Goal: Information Seeking & Learning: Learn about a topic

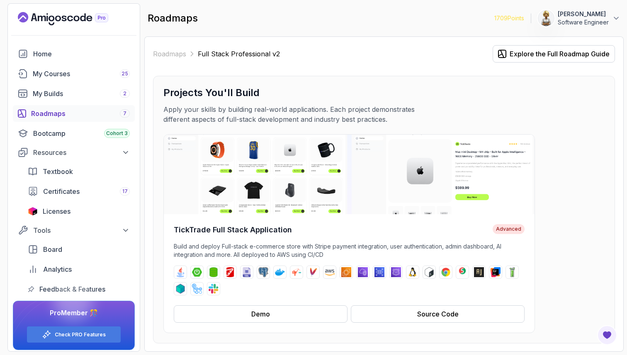
scroll to position [2545, 0]
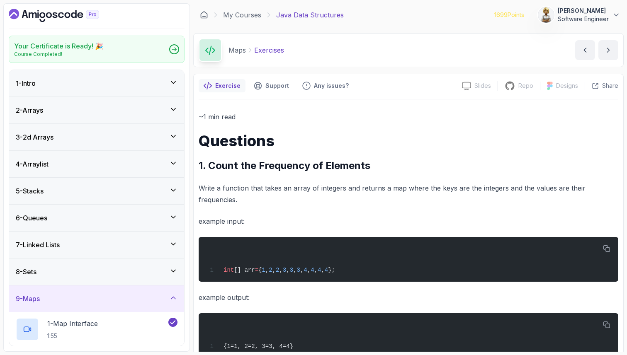
scroll to position [224, 0]
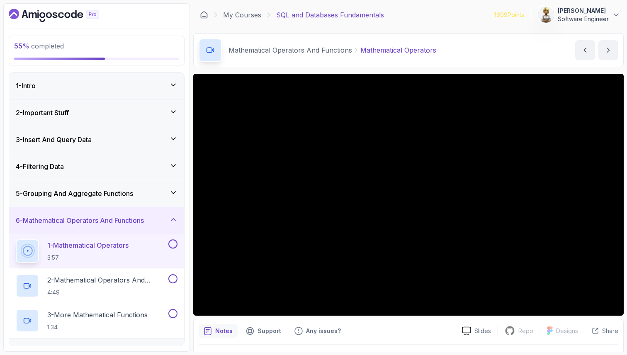
scroll to position [22, 0]
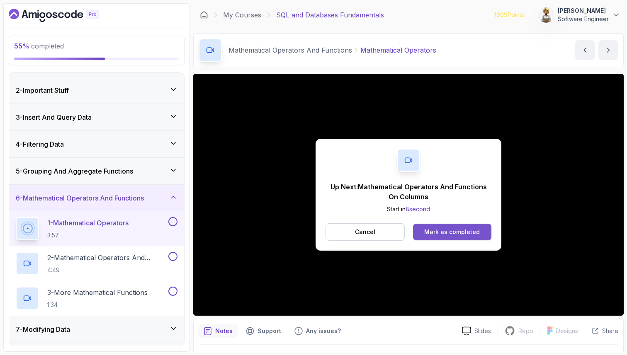
click at [464, 233] on div "Mark as completed" at bounding box center [452, 232] width 56 height 8
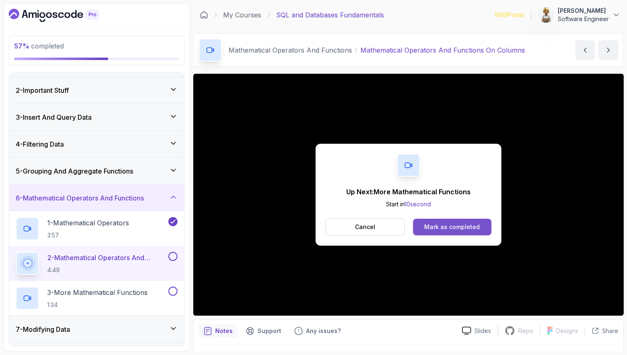
click at [476, 226] on div "Mark as completed" at bounding box center [452, 227] width 56 height 8
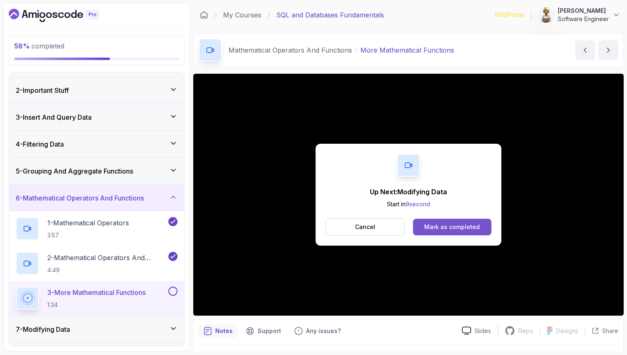
click at [467, 229] on div "Mark as completed" at bounding box center [452, 227] width 56 height 8
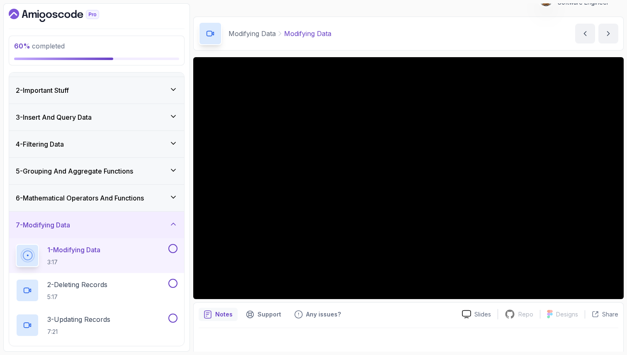
scroll to position [22, 0]
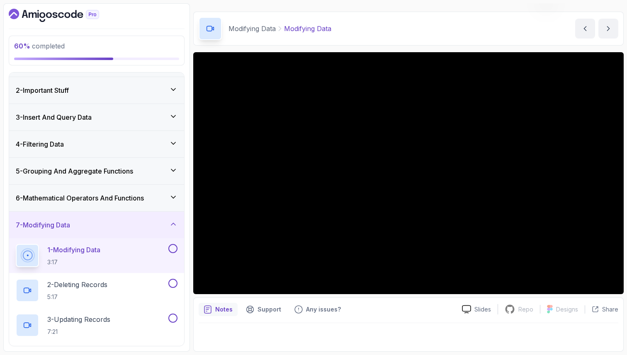
click at [96, 257] on h2 "1 - Modifying Data 3:17" at bounding box center [73, 256] width 53 height 22
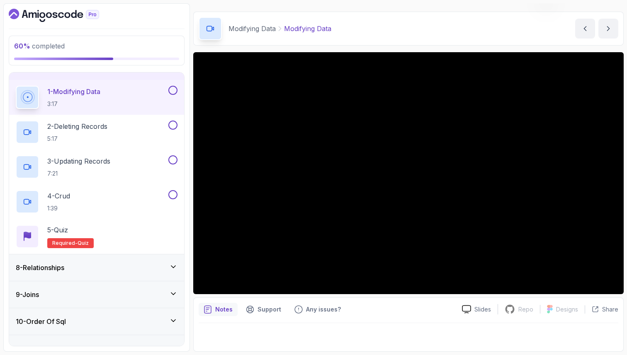
scroll to position [188, 0]
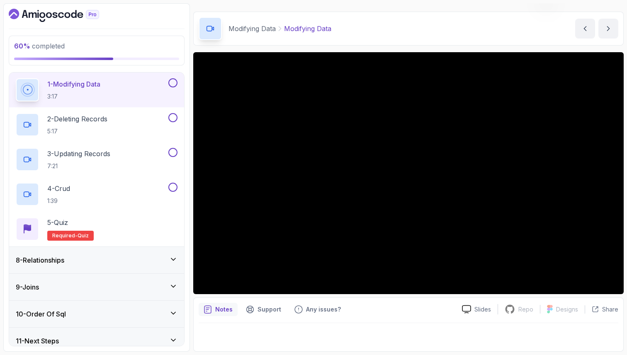
click at [100, 90] on h2 "1 - Modifying Data 3:17" at bounding box center [73, 90] width 53 height 22
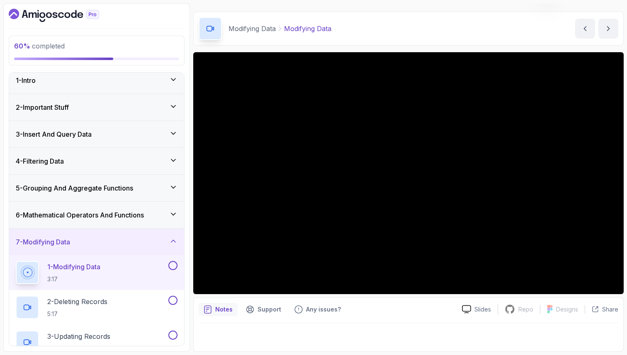
scroll to position [0, 0]
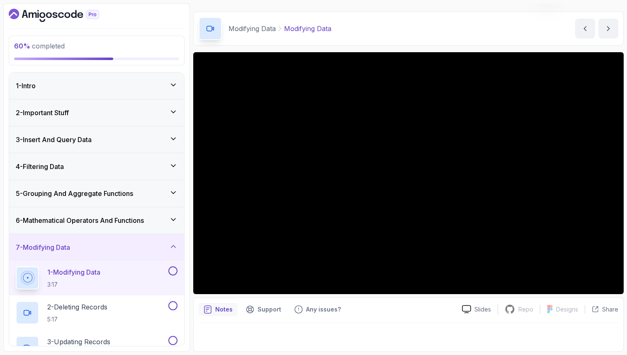
click at [174, 109] on icon at bounding box center [173, 112] width 8 height 8
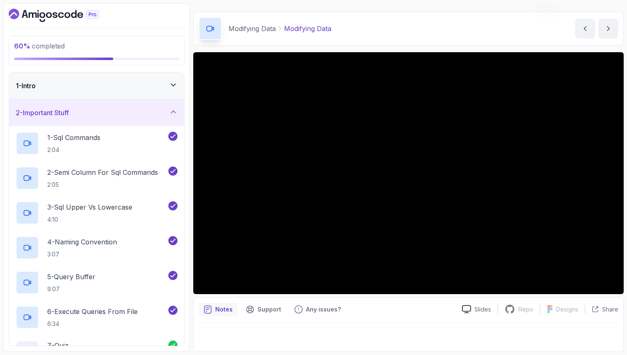
click at [172, 111] on icon at bounding box center [173, 112] width 4 height 2
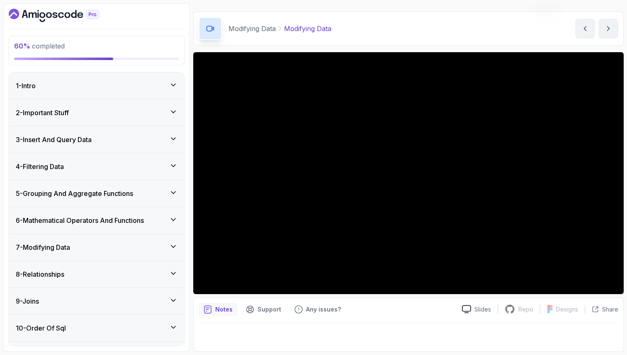
click at [172, 164] on icon at bounding box center [173, 166] width 8 height 8
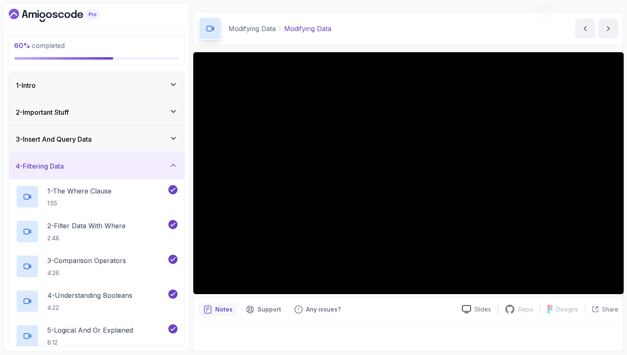
click at [172, 164] on icon at bounding box center [173, 165] width 8 height 8
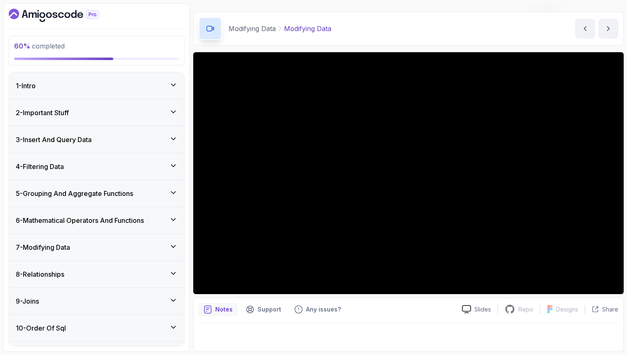
click at [171, 83] on icon at bounding box center [173, 85] width 8 height 8
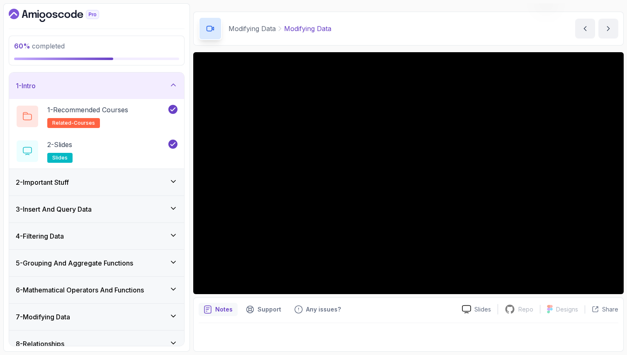
click at [171, 83] on icon at bounding box center [173, 85] width 8 height 8
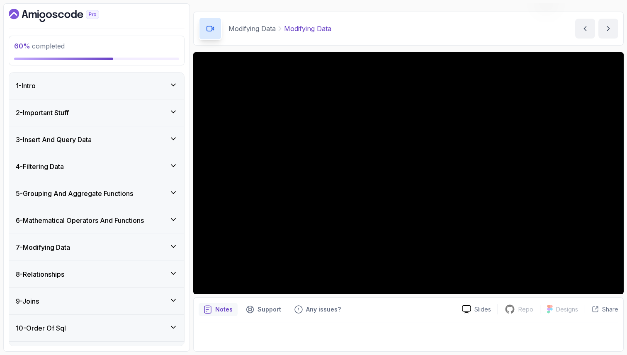
click at [174, 109] on icon at bounding box center [173, 112] width 8 height 8
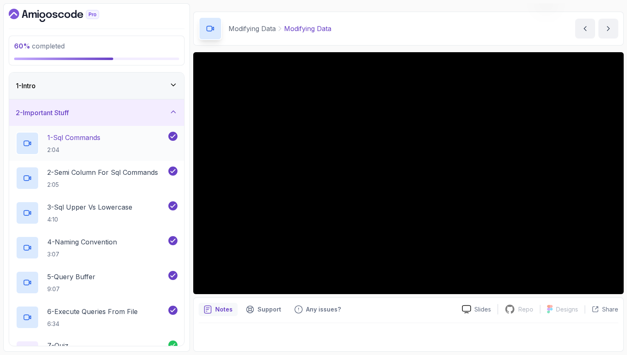
click at [100, 138] on p "1 - Sql Commands" at bounding box center [73, 138] width 53 height 10
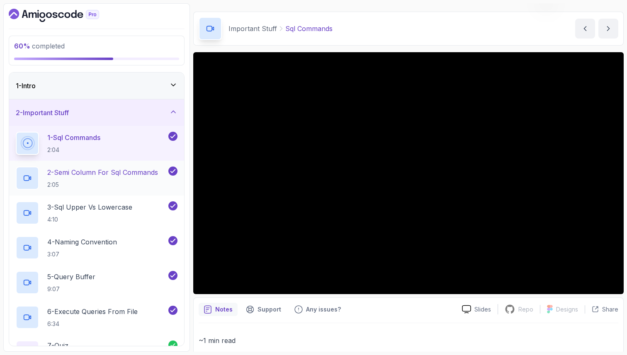
click at [99, 169] on p "2 - Semi Column For Sql Commands" at bounding box center [102, 172] width 111 height 10
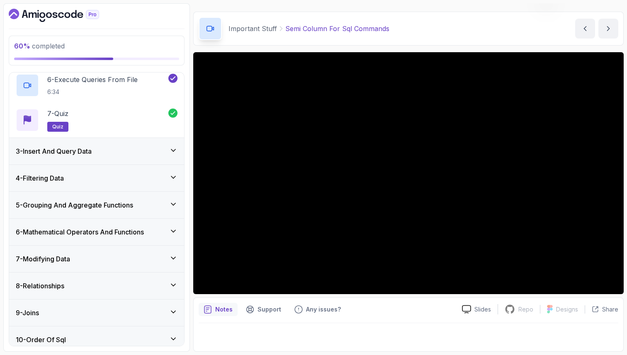
click at [140, 150] on div "3 - Insert And Query Data" at bounding box center [97, 151] width 162 height 10
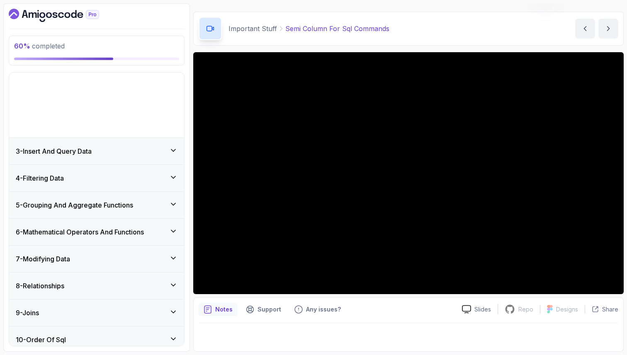
scroll to position [22, 0]
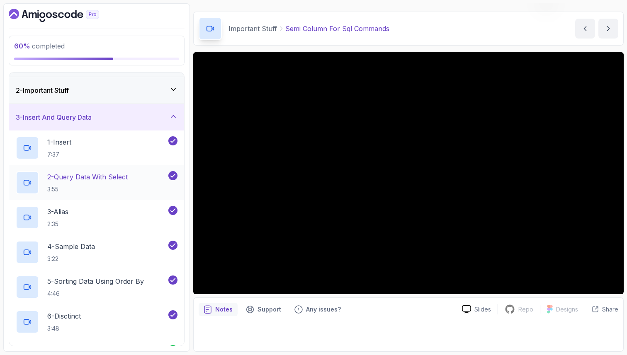
click at [112, 181] on p "2 - Query Data With Select" at bounding box center [87, 177] width 80 height 10
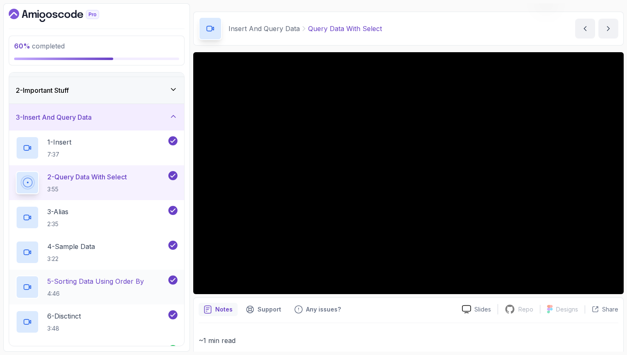
click at [95, 278] on p "5 - Sorting Data Using Order By" at bounding box center [95, 281] width 97 height 10
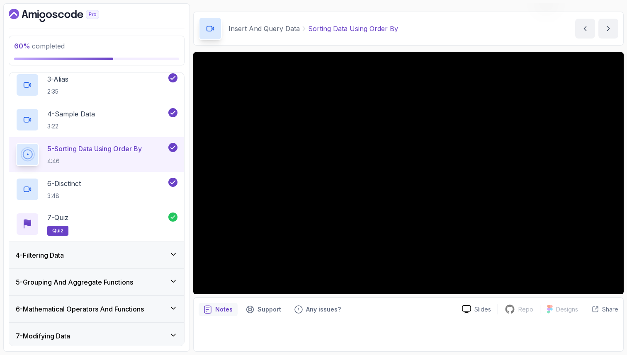
click at [105, 246] on div "4 - Filtering Data" at bounding box center [96, 255] width 175 height 27
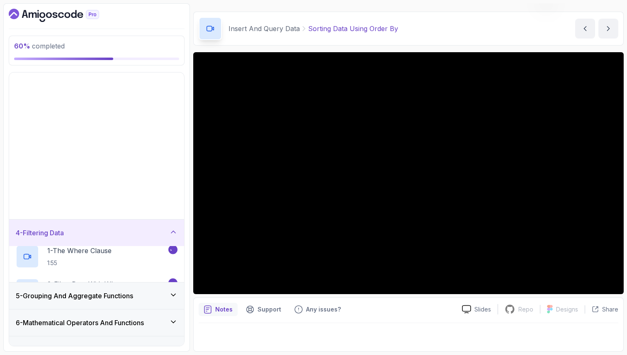
scroll to position [22, 0]
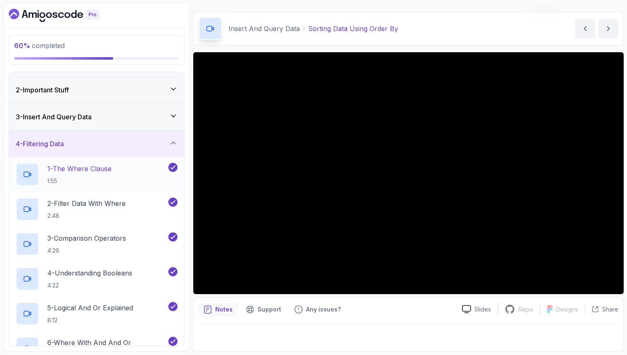
click at [111, 166] on p "1 - The Where Clause" at bounding box center [79, 169] width 64 height 10
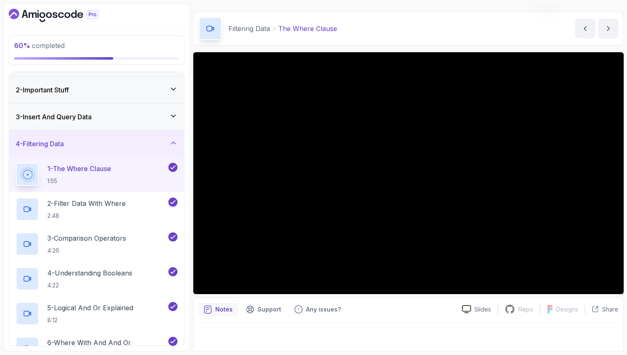
click at [166, 139] on div "4 - Filtering Data" at bounding box center [97, 144] width 162 height 10
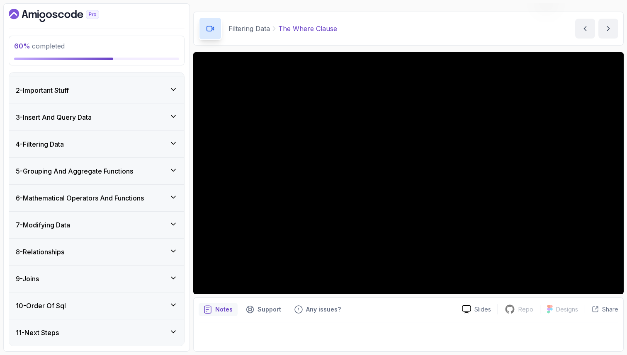
click at [169, 222] on icon at bounding box center [173, 224] width 8 height 8
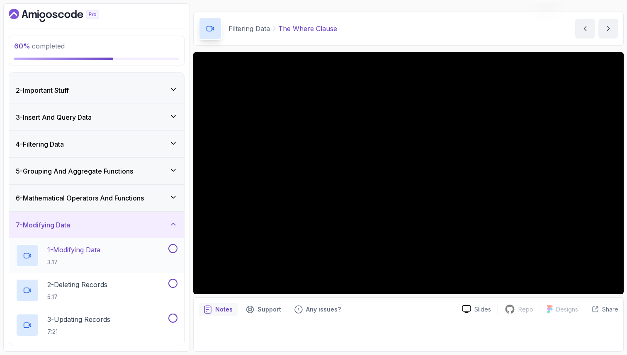
click at [145, 252] on div "1 - Modifying Data 3:17" at bounding box center [91, 255] width 151 height 23
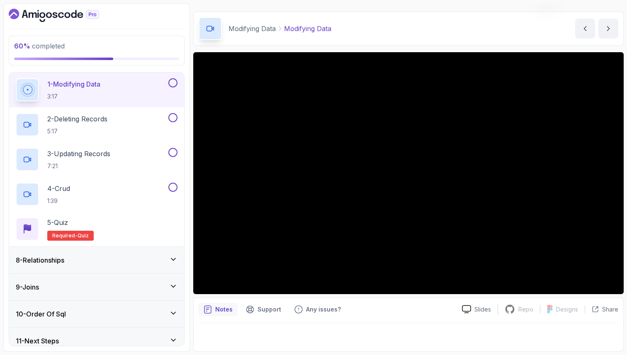
scroll to position [196, 0]
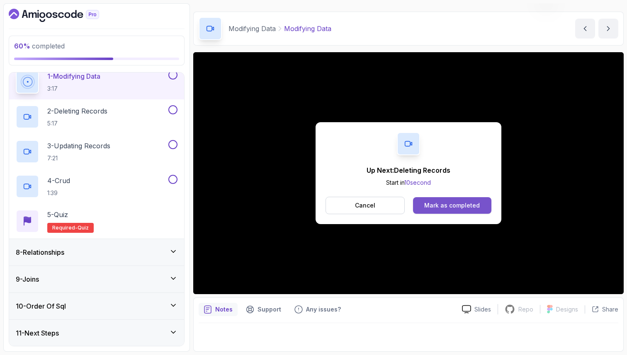
click at [430, 204] on div "Mark as completed" at bounding box center [452, 205] width 56 height 8
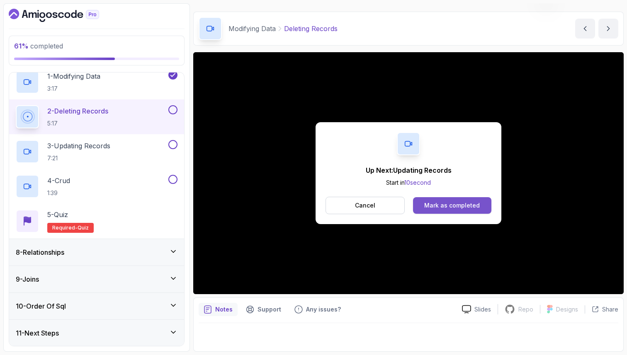
click at [456, 202] on div "Mark as completed" at bounding box center [452, 205] width 56 height 8
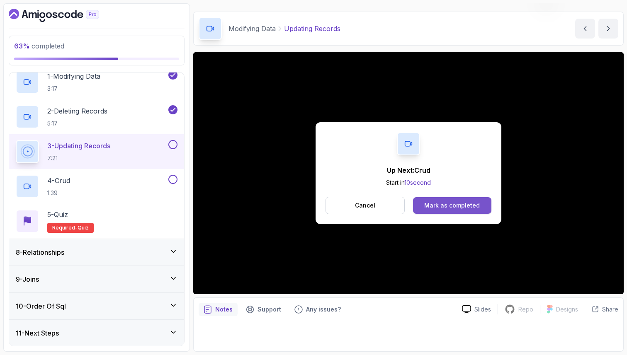
click at [433, 207] on div "Mark as completed" at bounding box center [452, 205] width 56 height 8
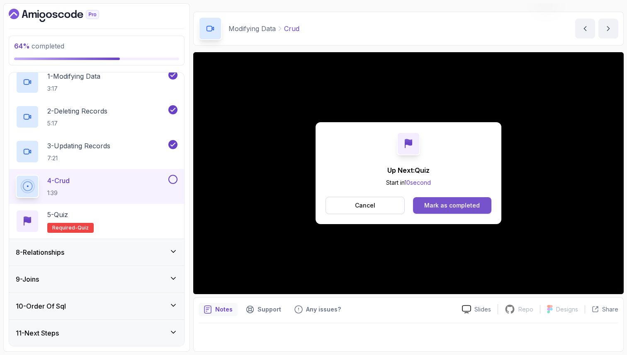
click at [450, 211] on button "Mark as completed" at bounding box center [452, 205] width 78 height 17
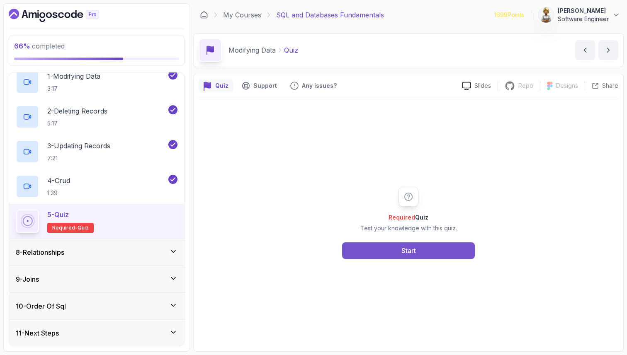
click at [413, 249] on div "Start" at bounding box center [408, 251] width 15 height 10
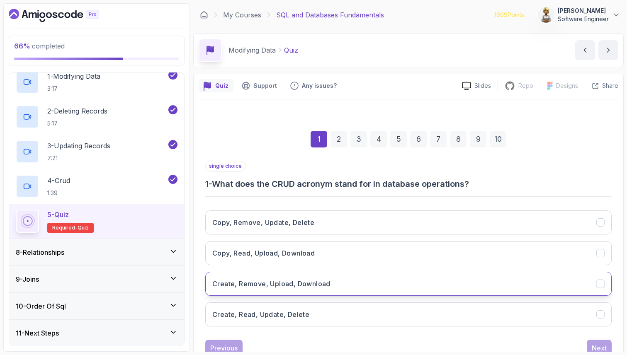
click at [294, 281] on h3 "Create, Remove, Upload, Download" at bounding box center [271, 284] width 118 height 10
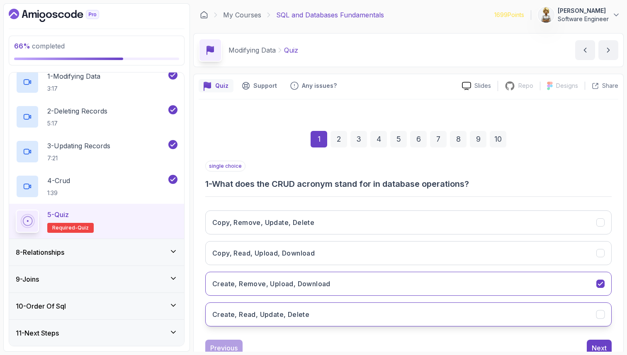
click at [278, 310] on h3 "Create, Read, Update, Delete" at bounding box center [260, 315] width 97 height 10
click at [593, 346] on div "Next" at bounding box center [598, 348] width 15 height 10
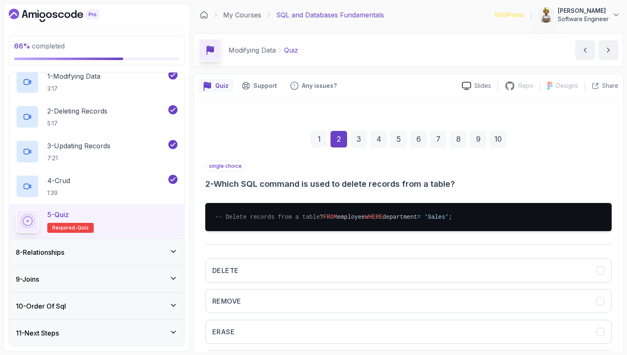
click at [619, 270] on div "Quiz Support Any issues? Slides Repo Repository not available Designs Design no…" at bounding box center [408, 251] width 430 height 354
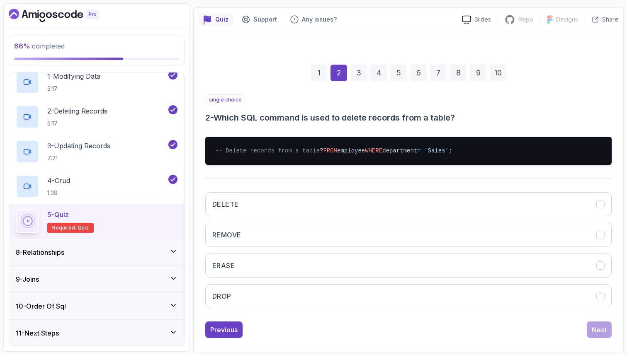
scroll to position [83, 0]
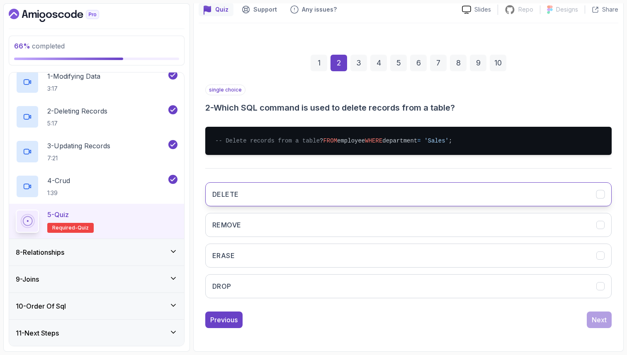
click at [309, 191] on button "DELETE" at bounding box center [408, 194] width 406 height 24
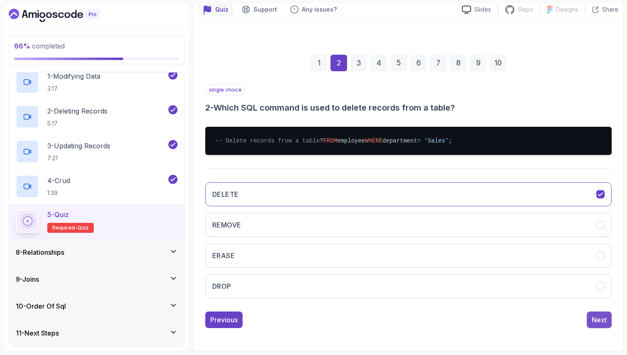
click at [604, 321] on div "Next" at bounding box center [598, 320] width 15 height 10
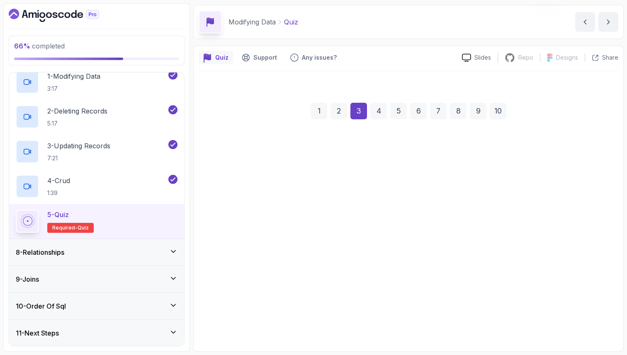
scroll to position [28, 0]
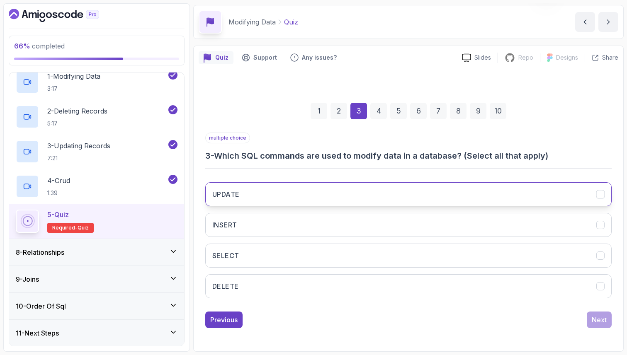
click at [349, 189] on button "UPDATE" at bounding box center [408, 194] width 406 height 24
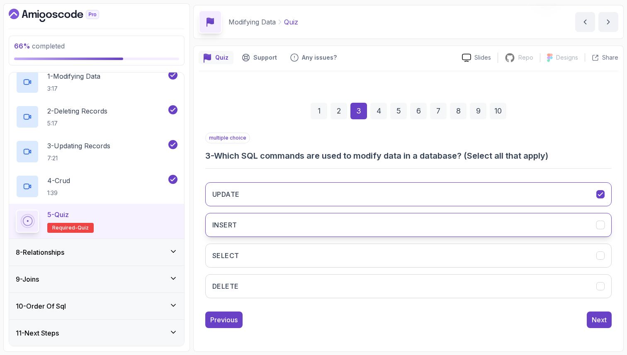
click at [509, 221] on button "INSERT" at bounding box center [408, 225] width 406 height 24
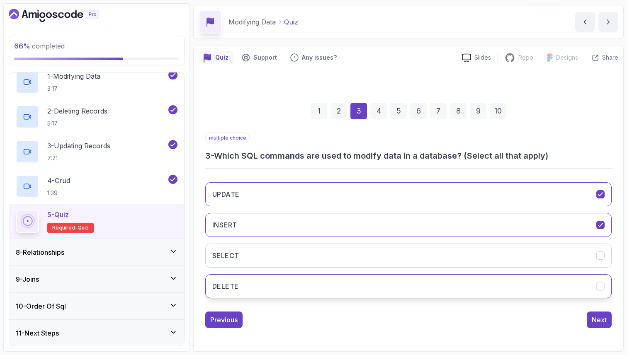
click at [496, 290] on button "DELETE" at bounding box center [408, 286] width 406 height 24
click at [604, 316] on div "Next" at bounding box center [598, 320] width 15 height 10
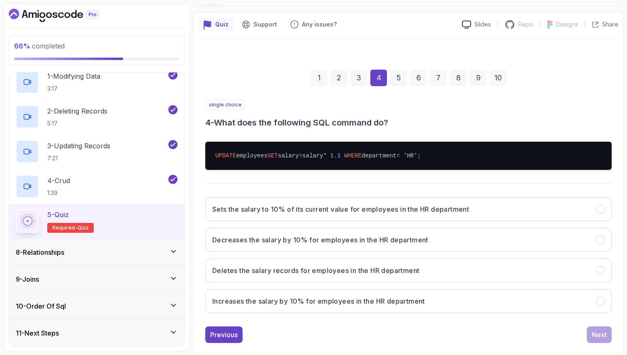
scroll to position [76, 0]
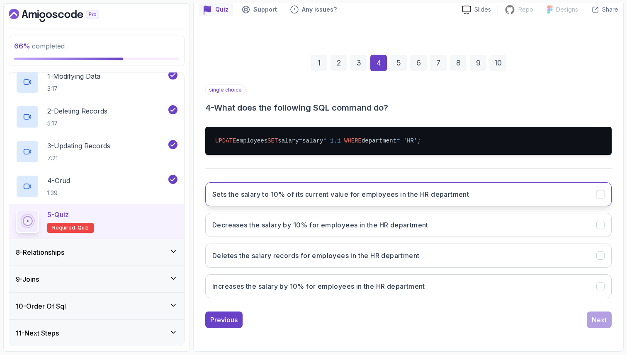
click at [301, 201] on button "Sets the salary to 10% of its current value for employees in the HR department" at bounding box center [408, 194] width 406 height 24
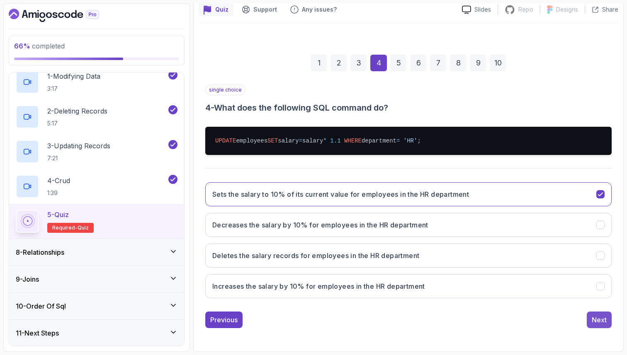
click at [601, 320] on div "Next" at bounding box center [598, 320] width 15 height 10
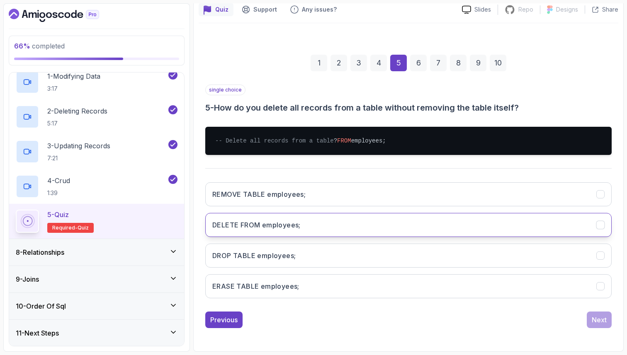
click at [314, 234] on button "DELETE FROM employees;" at bounding box center [408, 225] width 406 height 24
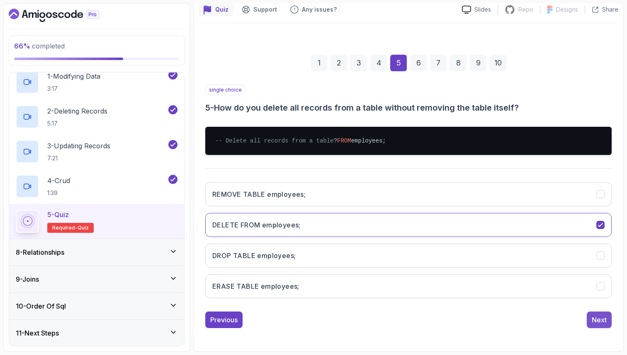
click at [598, 325] on div "Next" at bounding box center [598, 320] width 15 height 10
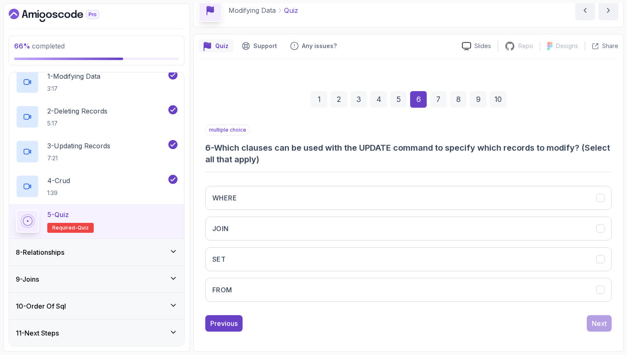
scroll to position [40, 0]
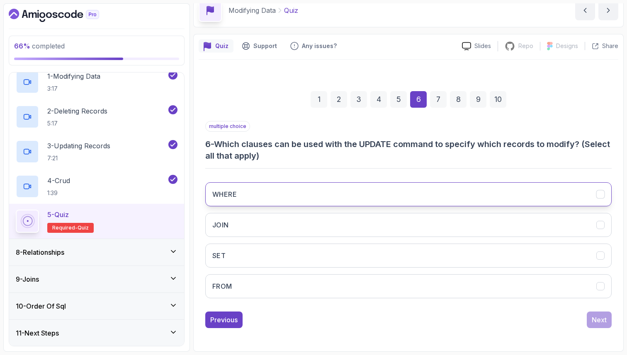
click at [428, 195] on button "WHERE" at bounding box center [408, 194] width 406 height 24
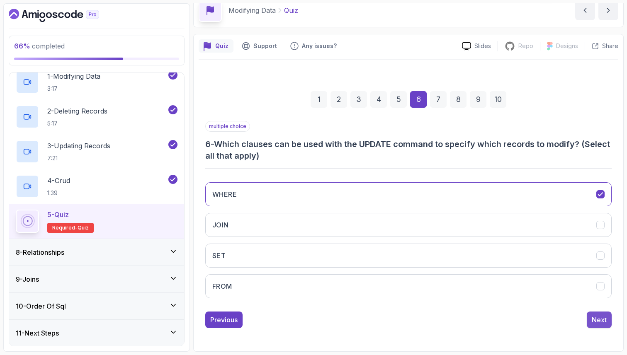
click at [597, 322] on div "Next" at bounding box center [598, 320] width 15 height 10
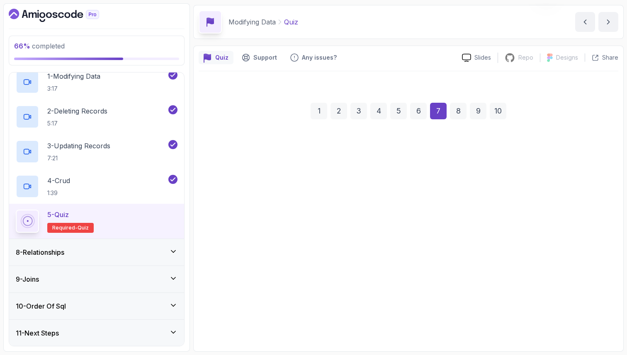
scroll to position [28, 0]
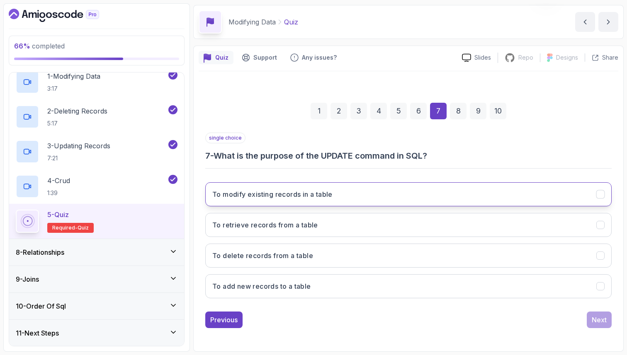
click at [348, 192] on button "To modify existing records in a table" at bounding box center [408, 194] width 406 height 24
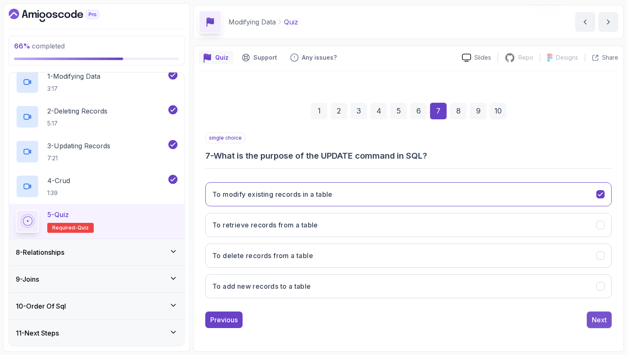
click at [603, 323] on div "Next" at bounding box center [598, 320] width 15 height 10
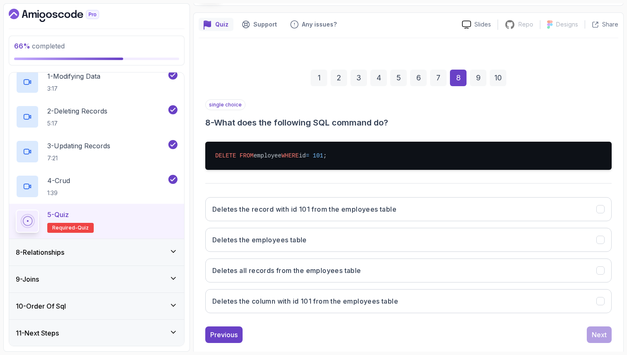
scroll to position [76, 0]
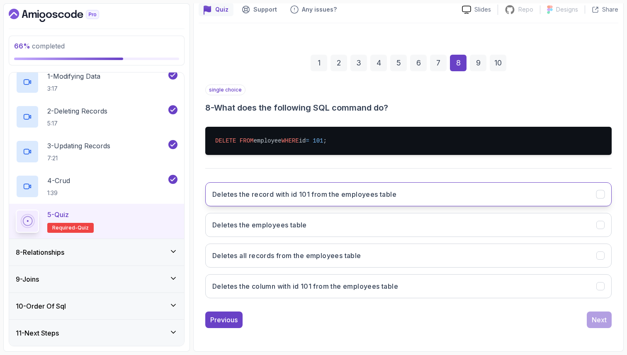
click at [306, 197] on h3 "Deletes the record with id 101 from the employees table" at bounding box center [304, 194] width 184 height 10
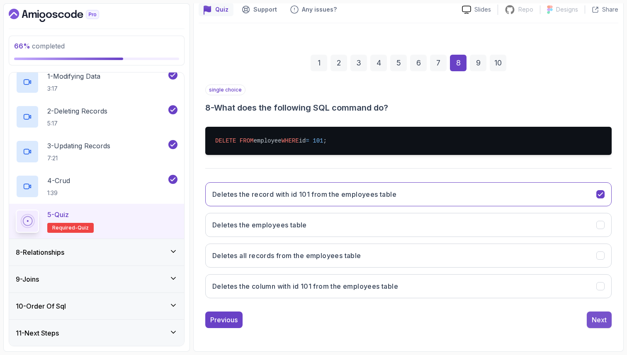
click at [597, 321] on div "Next" at bounding box center [598, 320] width 15 height 10
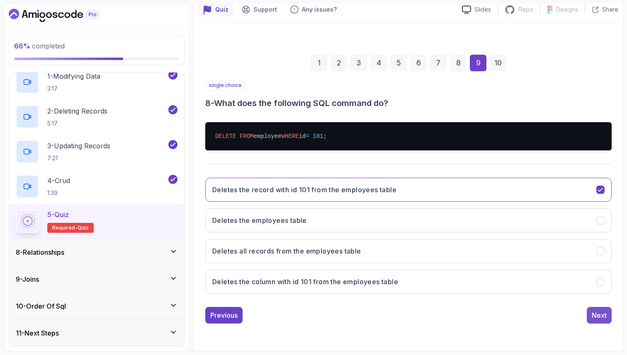
scroll to position [28, 0]
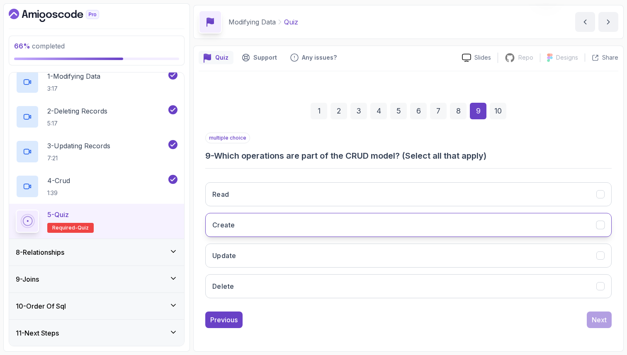
click at [375, 222] on button "Create" at bounding box center [408, 225] width 406 height 24
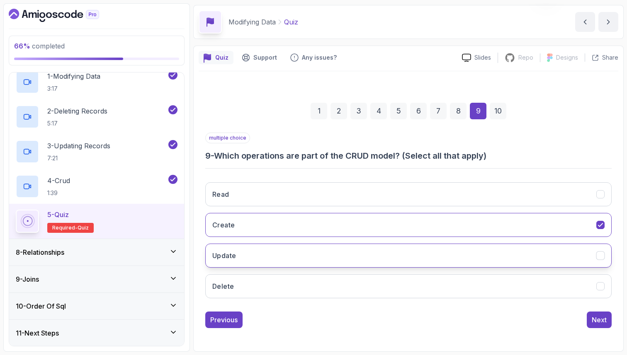
click at [357, 254] on button "Update" at bounding box center [408, 256] width 406 height 24
click at [357, 288] on button "Delete" at bounding box center [408, 286] width 406 height 24
click at [601, 320] on div "Next" at bounding box center [598, 320] width 15 height 10
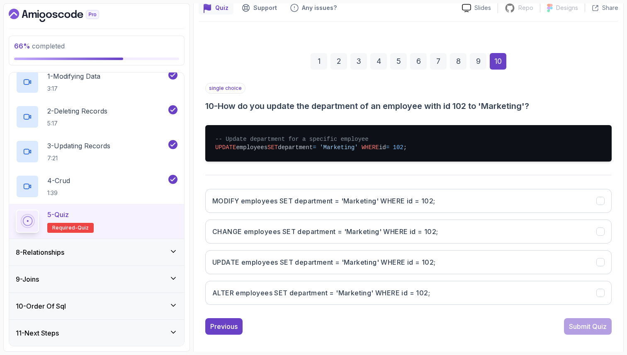
scroll to position [85, 0]
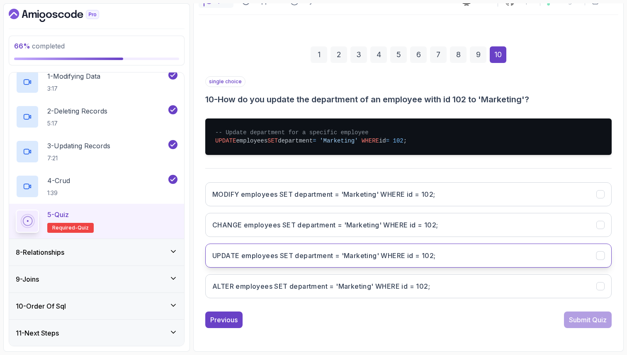
click at [423, 254] on h3 "UPDATE employees SET department = 'Marketing' WHERE id = 102;" at bounding box center [323, 256] width 223 height 10
click at [577, 319] on div "Submit Quiz" at bounding box center [588, 320] width 38 height 10
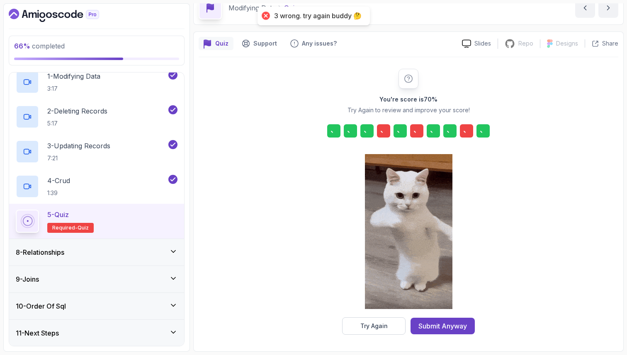
scroll to position [42, 0]
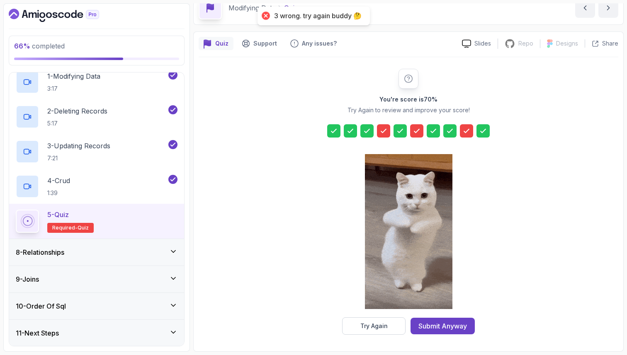
click at [385, 129] on icon at bounding box center [383, 130] width 5 height 3
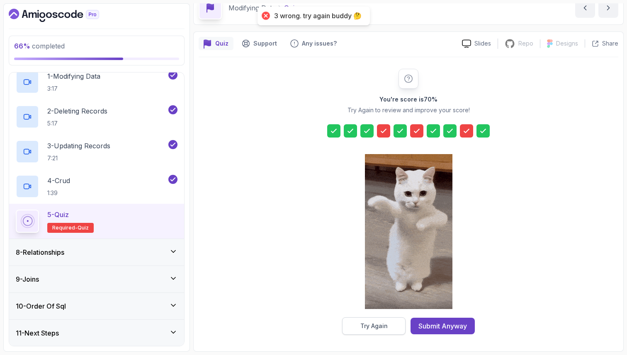
click at [390, 327] on button "Try Again" at bounding box center [373, 325] width 63 height 17
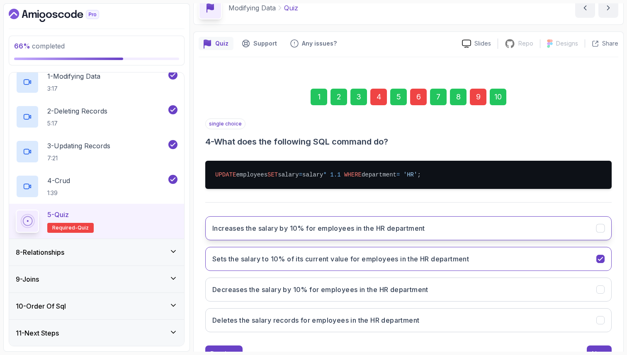
click at [254, 231] on h3 "Increases the salary by 10% for employees in the HR department" at bounding box center [318, 228] width 213 height 10
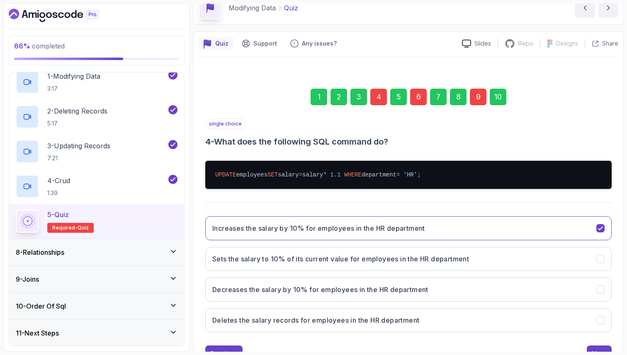
click at [418, 97] on div "6" at bounding box center [418, 97] width 17 height 17
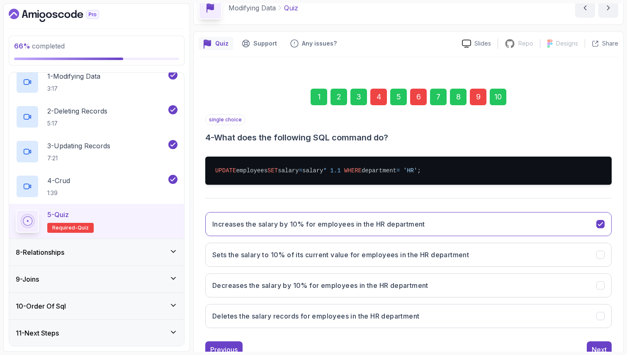
scroll to position [40, 0]
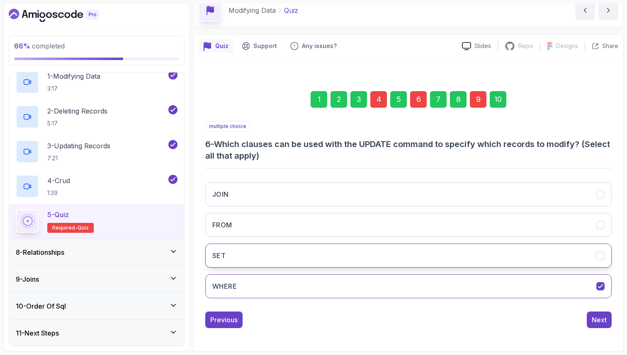
click at [289, 252] on button "SET" at bounding box center [408, 256] width 406 height 24
click at [257, 224] on button "FROM" at bounding box center [408, 225] width 406 height 24
click at [479, 99] on div "9" at bounding box center [477, 99] width 17 height 17
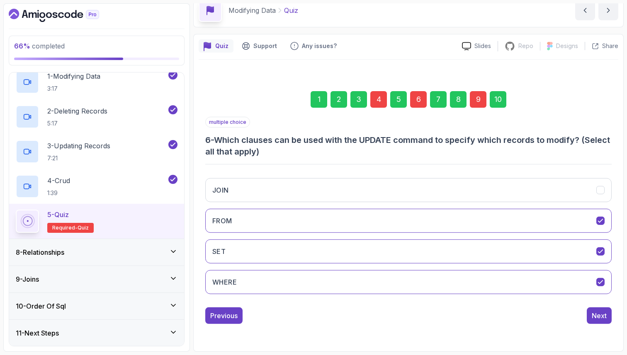
scroll to position [28, 0]
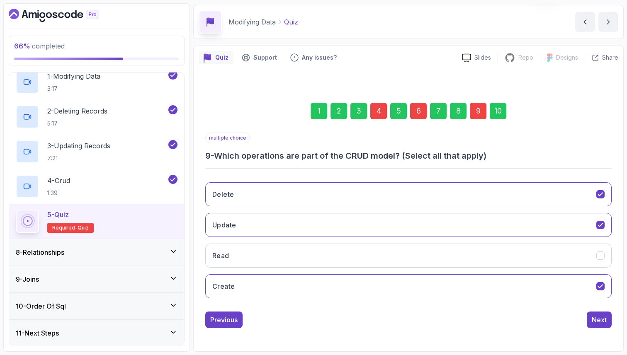
click at [423, 108] on div "6" at bounding box center [418, 111] width 17 height 17
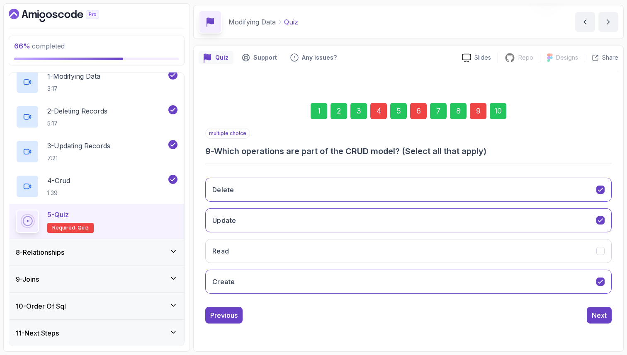
scroll to position [40, 0]
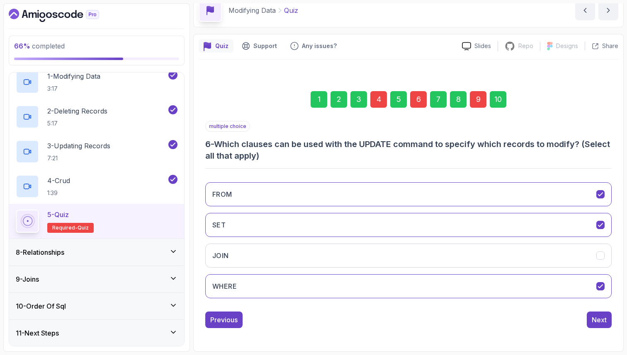
click at [420, 101] on div "6" at bounding box center [418, 99] width 17 height 17
click at [302, 194] on button "FROM" at bounding box center [408, 194] width 406 height 24
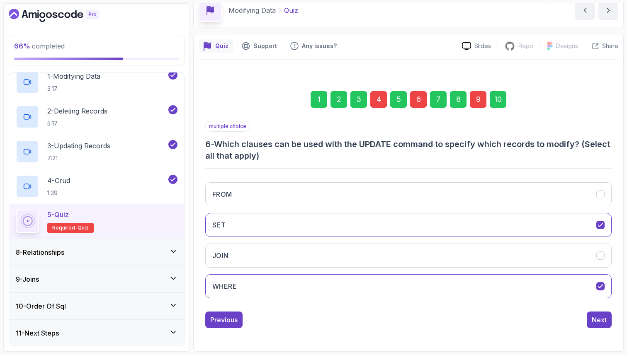
click at [477, 99] on div "9" at bounding box center [477, 99] width 17 height 17
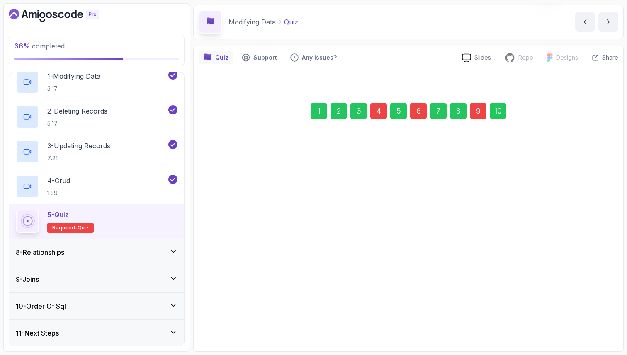
scroll to position [28, 0]
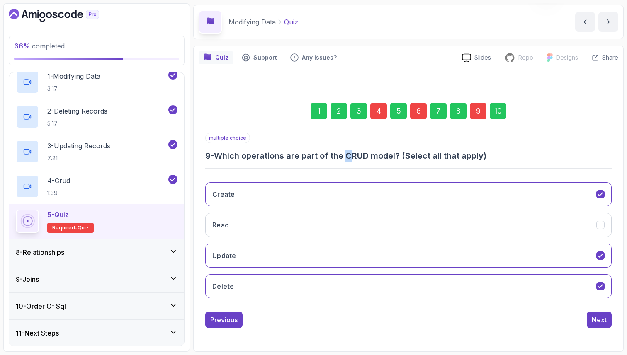
drag, startPoint x: 355, startPoint y: 157, endPoint x: 350, endPoint y: 157, distance: 5.0
click at [350, 157] on h3 "9 - Which operations are part of the CRUD model? (Select all that apply)" at bounding box center [408, 156] width 406 height 12
click at [327, 196] on button "Create" at bounding box center [408, 194] width 406 height 24
click at [498, 116] on div "10" at bounding box center [497, 111] width 17 height 17
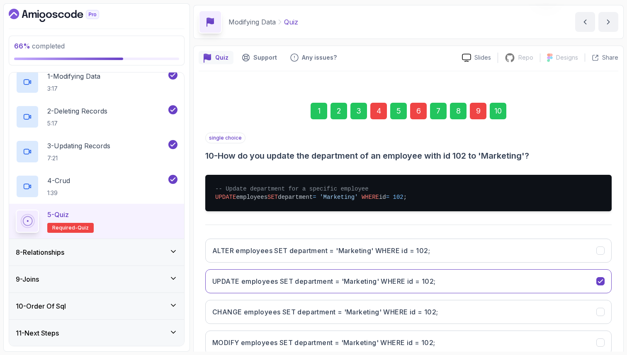
click at [622, 305] on div "Quiz Support Any issues? Slides Repo Repository not available Designs Design no…" at bounding box center [408, 227] width 430 height 363
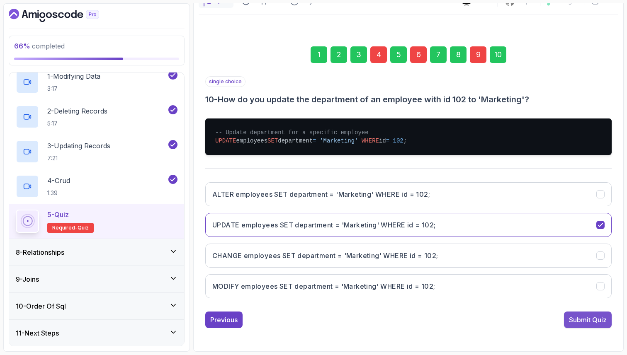
click at [592, 321] on div "Submit Quiz" at bounding box center [588, 320] width 38 height 10
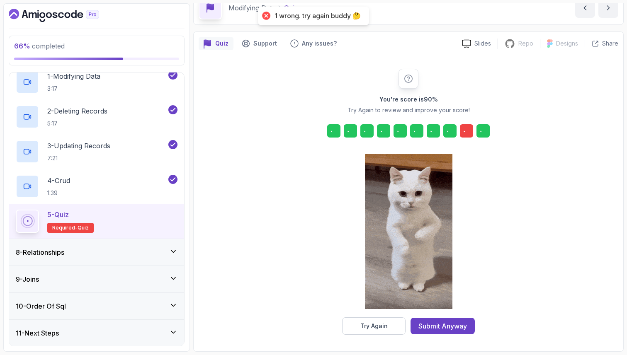
scroll to position [42, 0]
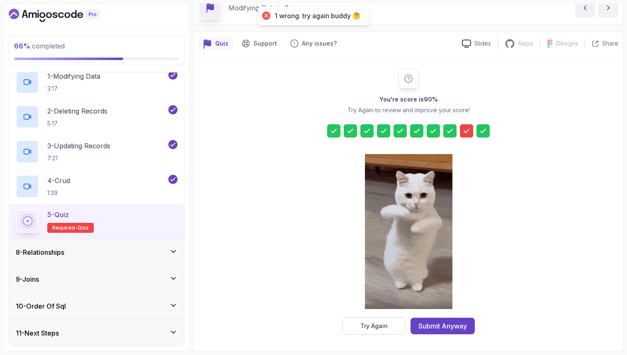
click at [465, 129] on icon at bounding box center [466, 131] width 8 height 8
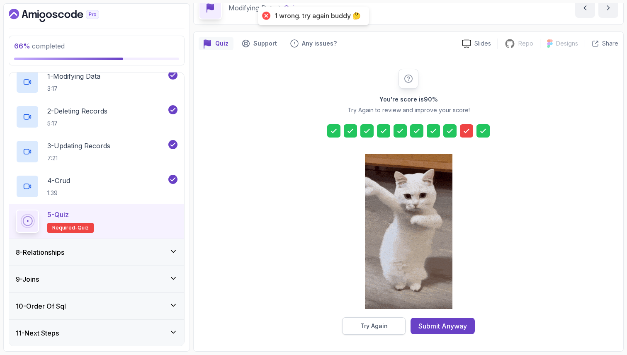
click at [376, 329] on div "Try Again" at bounding box center [373, 326] width 27 height 8
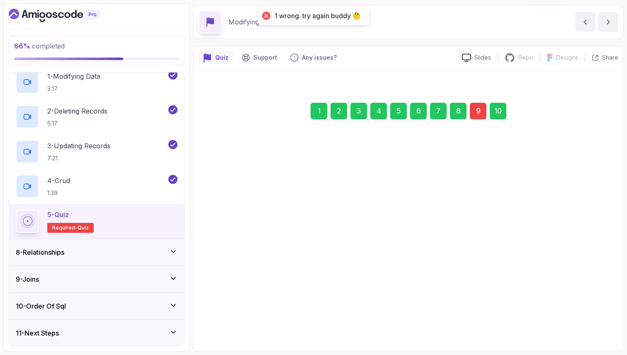
scroll to position [28, 0]
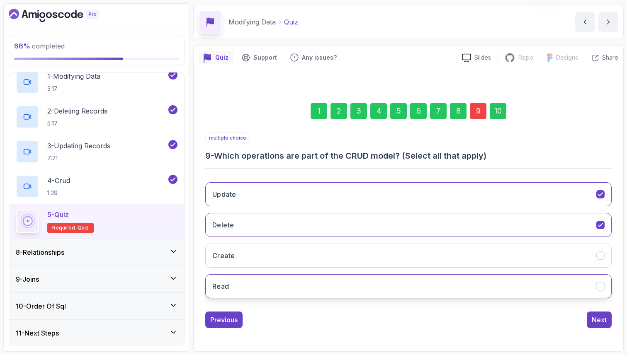
click at [310, 286] on button "Read" at bounding box center [408, 286] width 406 height 24
click at [498, 111] on div "10" at bounding box center [497, 111] width 17 height 17
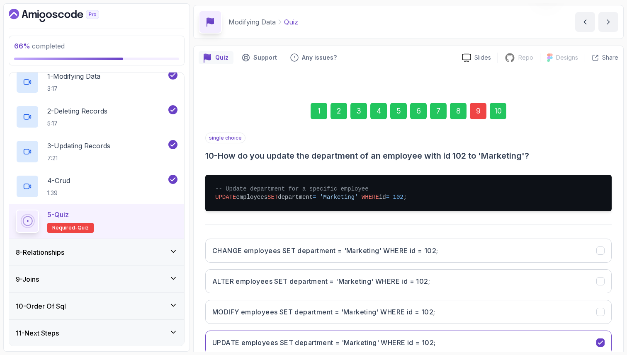
click at [618, 309] on div "Quiz Support Any issues? Slides Repo Repository not available Designs Design no…" at bounding box center [408, 227] width 430 height 363
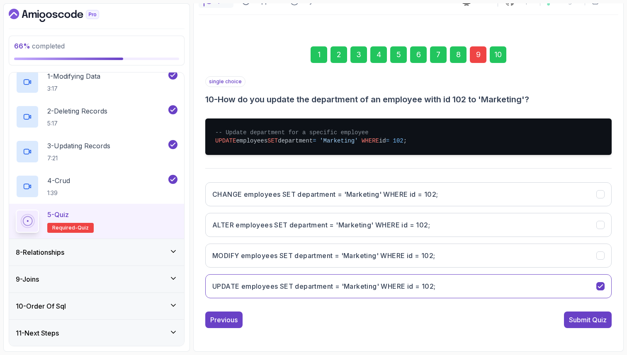
click at [596, 320] on div "Submit Quiz" at bounding box center [588, 320] width 38 height 10
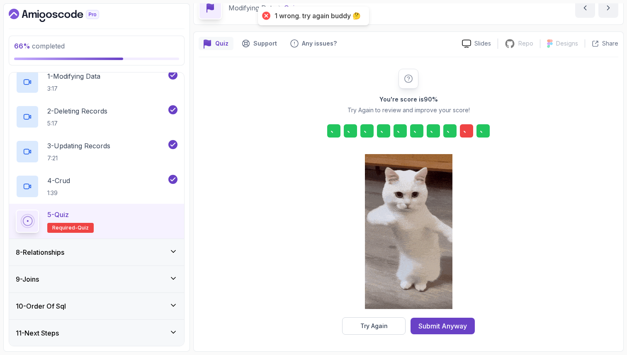
scroll to position [42, 0]
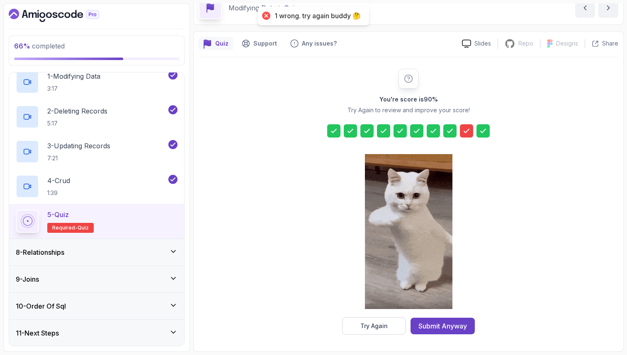
click at [466, 130] on icon at bounding box center [466, 131] width 8 height 8
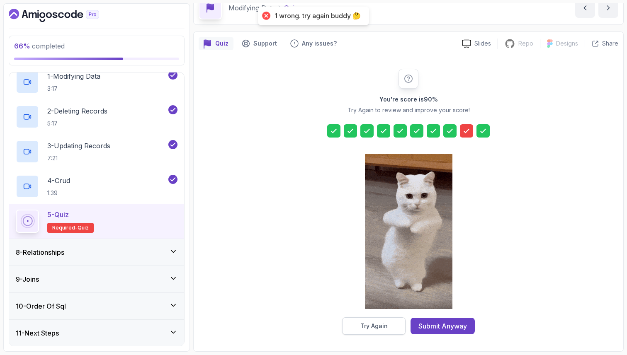
click at [379, 326] on div "Try Again" at bounding box center [373, 326] width 27 height 8
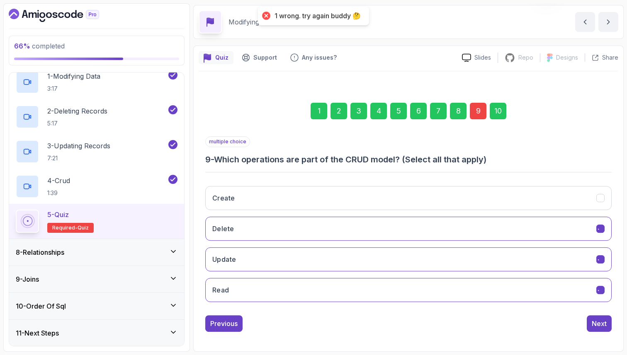
scroll to position [28, 0]
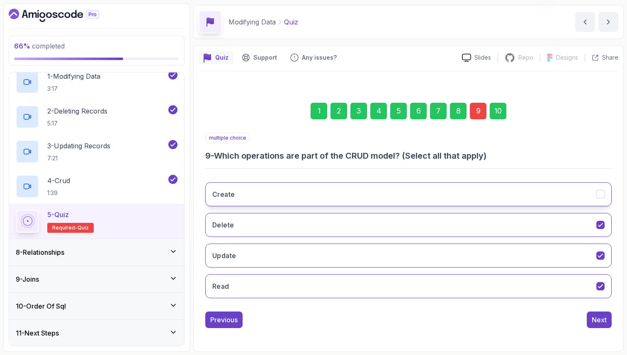
click at [337, 193] on button "Create" at bounding box center [408, 194] width 406 height 24
click at [500, 110] on div "10" at bounding box center [497, 111] width 17 height 17
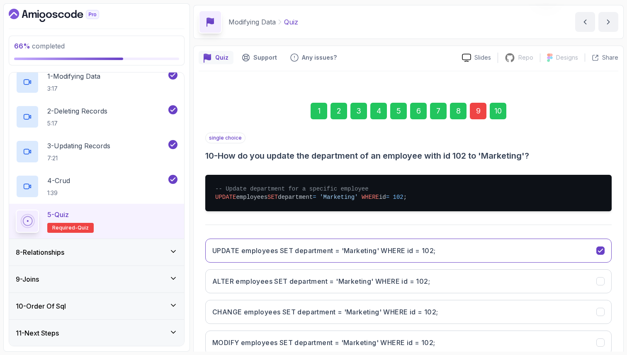
click at [625, 325] on section "66 % completed 1 - Intro 2 - Important Stuff 3 - Insert And Query Data 4 - Filt…" at bounding box center [313, 177] width 627 height 355
click at [619, 319] on div "Quiz Support Any issues? Slides Repo Repository not available Designs Design no…" at bounding box center [408, 227] width 430 height 363
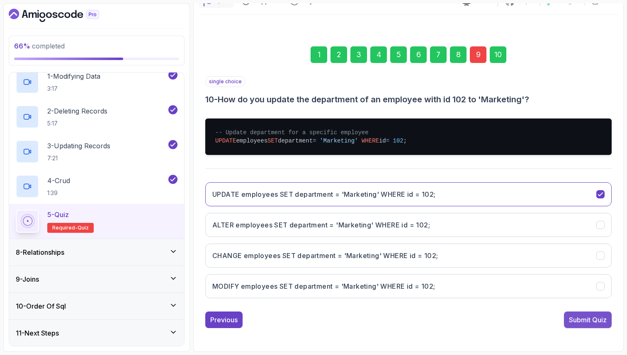
click at [599, 316] on div "Submit Quiz" at bounding box center [588, 320] width 38 height 10
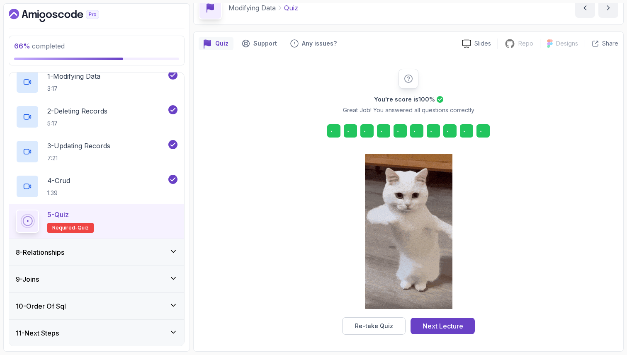
scroll to position [42, 0]
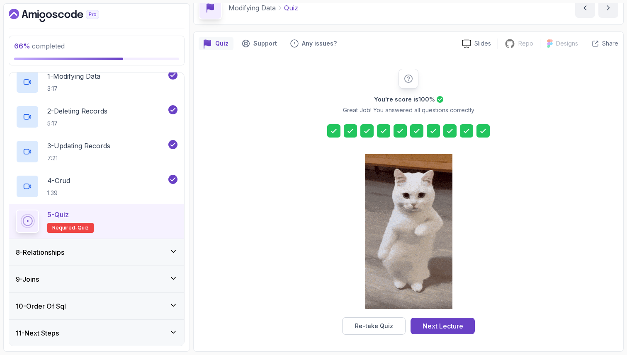
click at [328, 126] on div at bounding box center [333, 130] width 13 height 13
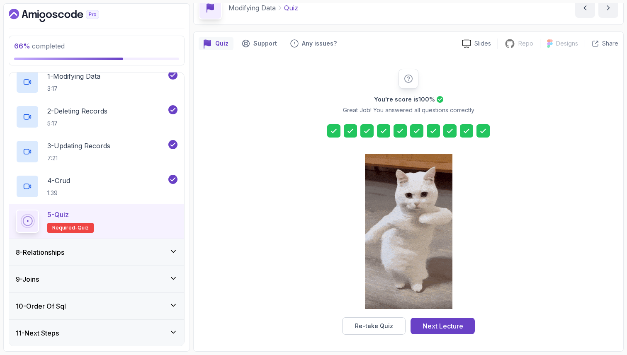
click at [333, 130] on icon at bounding box center [333, 131] width 8 height 8
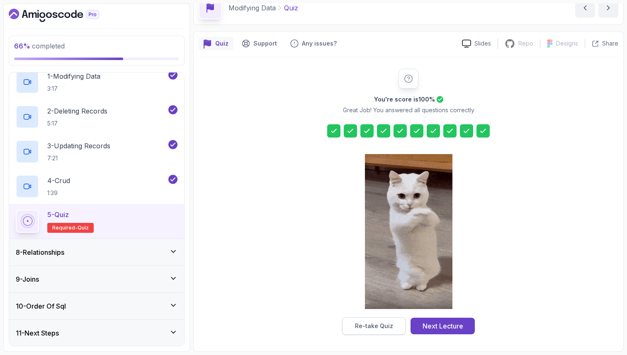
click at [368, 332] on button "Re-take Quiz" at bounding box center [373, 325] width 63 height 17
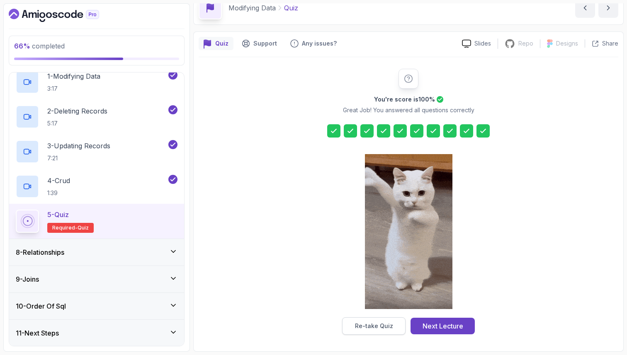
scroll to position [28, 0]
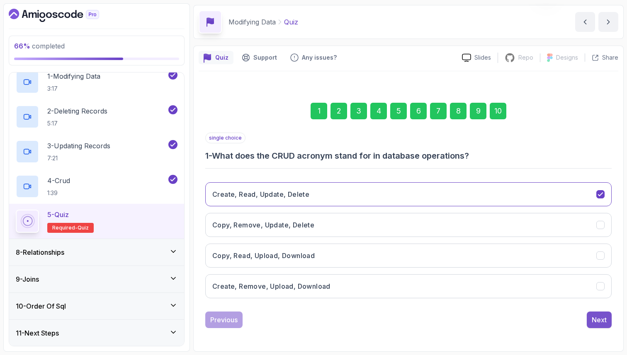
click at [601, 318] on div "Next" at bounding box center [598, 320] width 15 height 10
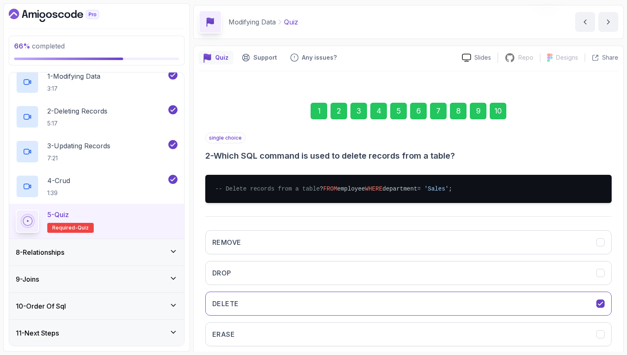
click at [617, 312] on div "1 2 3 4 5 6 7 8 9 10 single choice 2 - Which SQL command is used to delete reco…" at bounding box center [407, 233] width 419 height 300
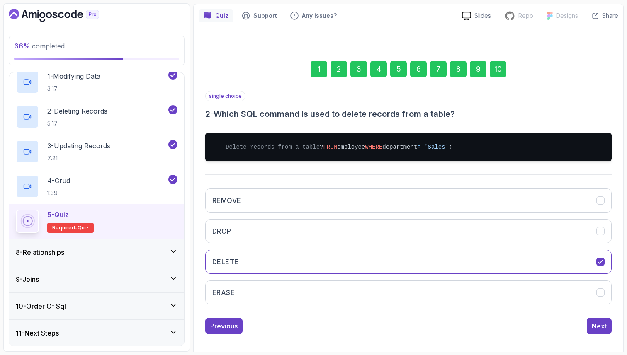
scroll to position [85, 0]
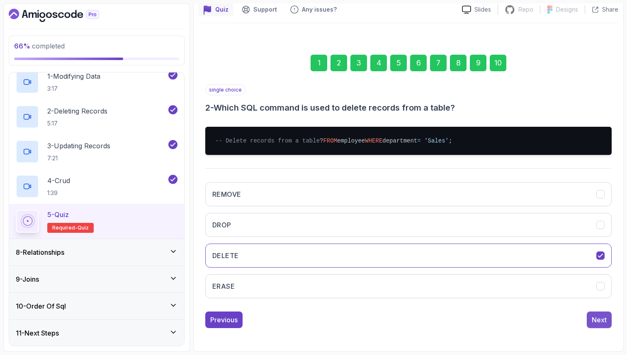
click at [602, 324] on div "Next" at bounding box center [598, 320] width 15 height 10
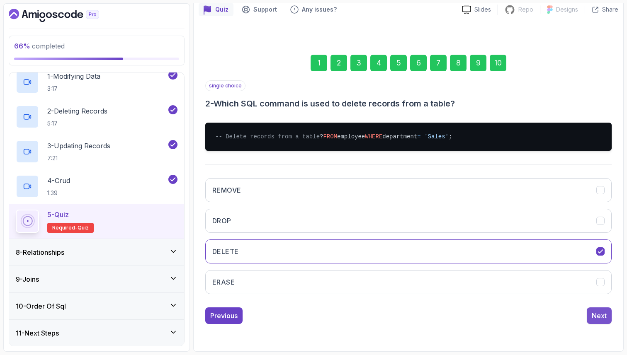
scroll to position [28, 0]
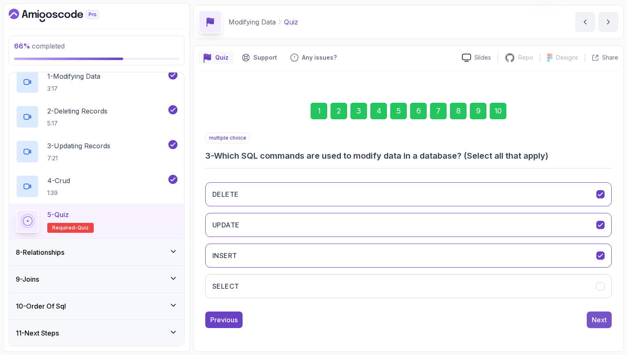
click at [600, 319] on div "Next" at bounding box center [598, 320] width 15 height 10
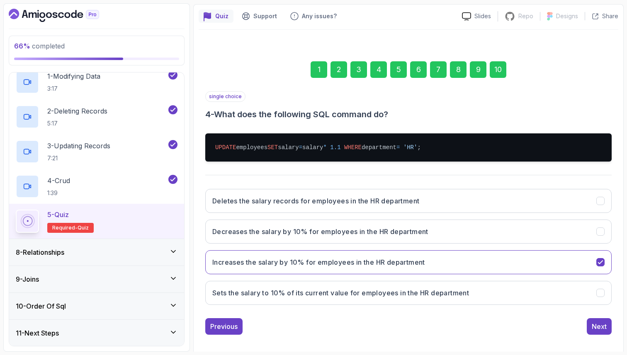
scroll to position [76, 0]
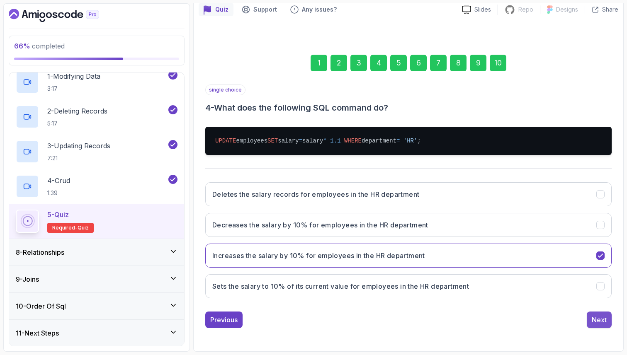
click at [596, 322] on div "Next" at bounding box center [598, 320] width 15 height 10
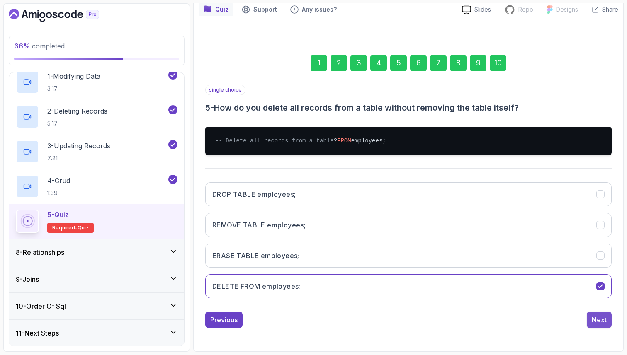
click at [604, 325] on div "Next" at bounding box center [598, 320] width 15 height 10
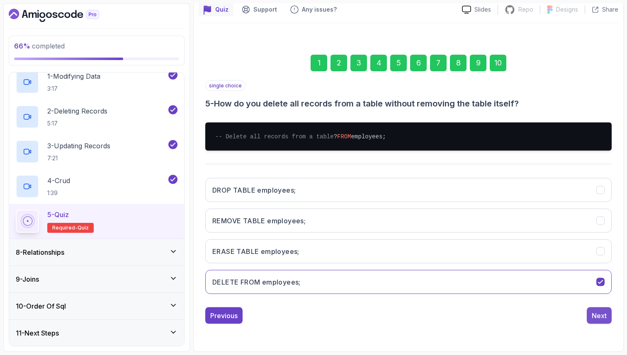
scroll to position [40, 0]
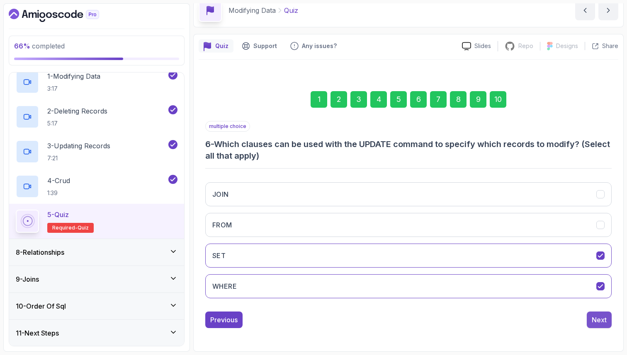
click at [605, 318] on div "Next" at bounding box center [598, 320] width 15 height 10
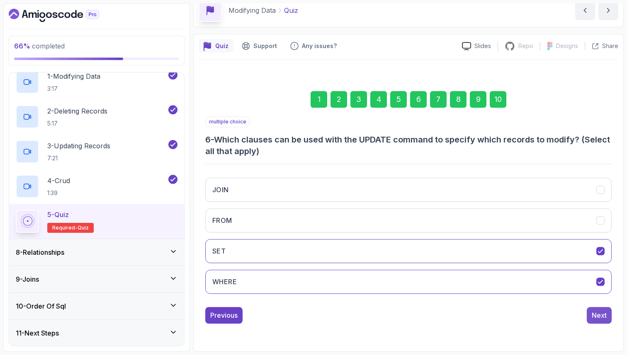
scroll to position [28, 0]
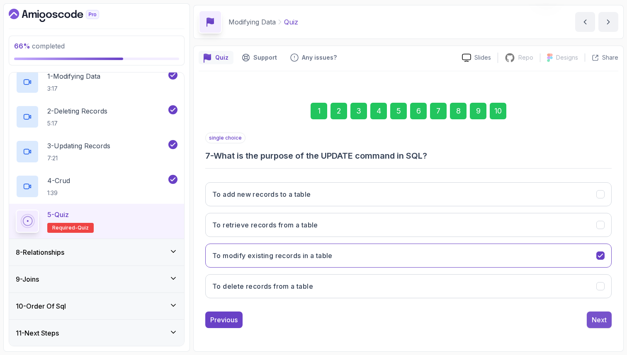
click at [600, 318] on div "Next" at bounding box center [598, 320] width 15 height 10
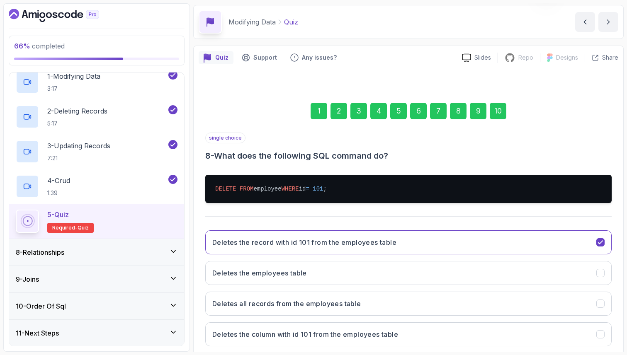
click at [626, 290] on section "66 % completed 1 - Intro 2 - Important Stuff 3 - Insert And Query Data 4 - Filt…" at bounding box center [313, 177] width 627 height 355
click at [501, 107] on div "10" at bounding box center [497, 111] width 17 height 17
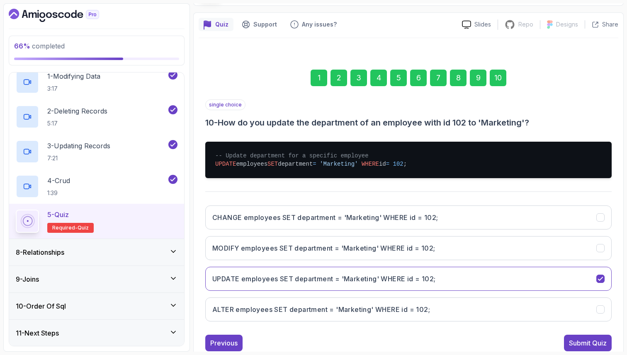
scroll to position [78, 0]
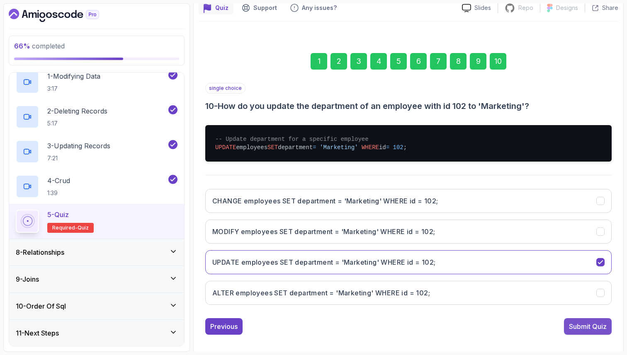
click at [584, 328] on div "Submit Quiz" at bounding box center [588, 327] width 38 height 10
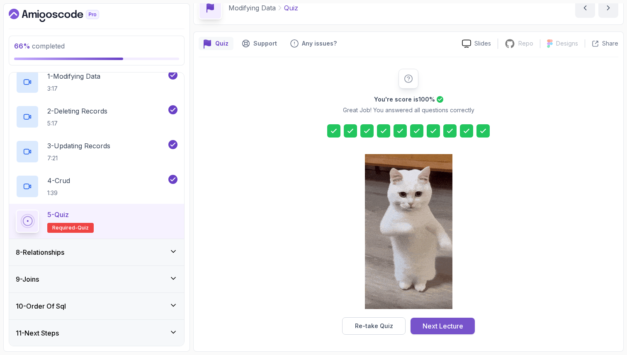
click at [464, 328] on button "Next Lecture" at bounding box center [442, 326] width 64 height 17
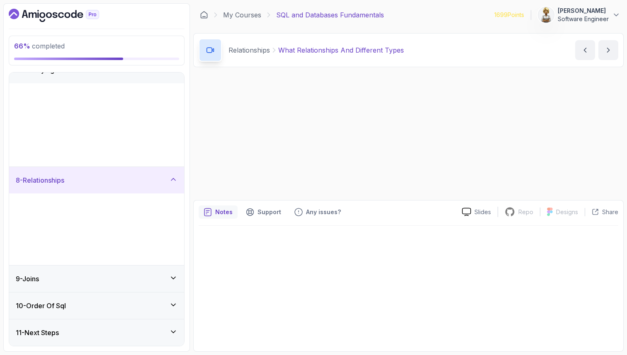
scroll to position [22, 0]
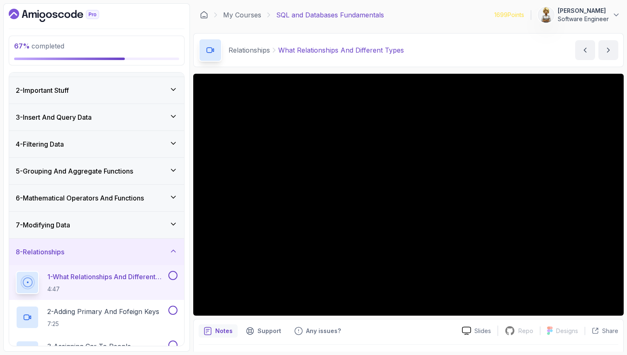
click at [92, 283] on h2 "1 - What Relationships And Different Types 4:47" at bounding box center [106, 283] width 119 height 22
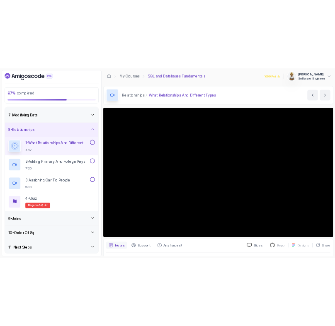
scroll to position [161, 0]
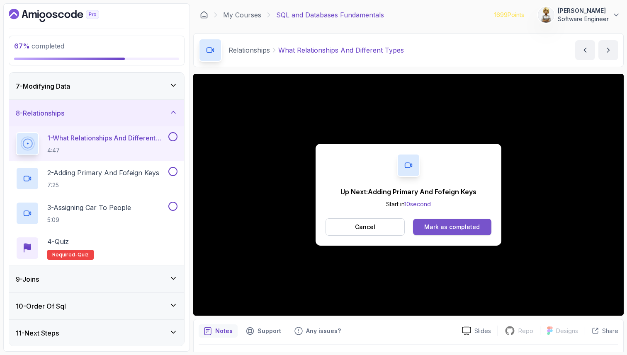
click at [438, 233] on button "Mark as completed" at bounding box center [452, 227] width 78 height 17
